Goal: Information Seeking & Learning: Learn about a topic

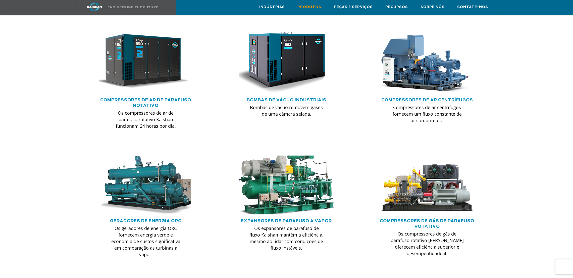
scroll to position [339, 0]
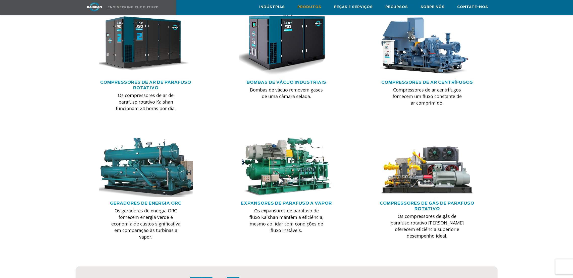
click at [138, 151] on img at bounding box center [146, 167] width 104 height 65
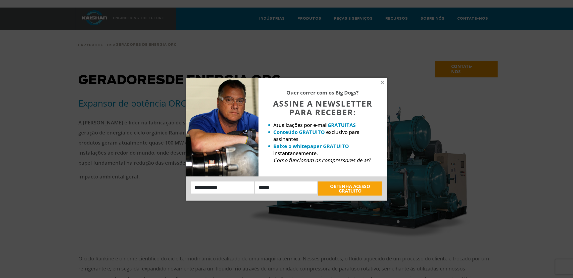
click at [477, 91] on div "Quer correr com os Big Dogs? ASSINE A NEWSLETTER PARA RECEBER: Atualizações por…" at bounding box center [286, 139] width 573 height 278
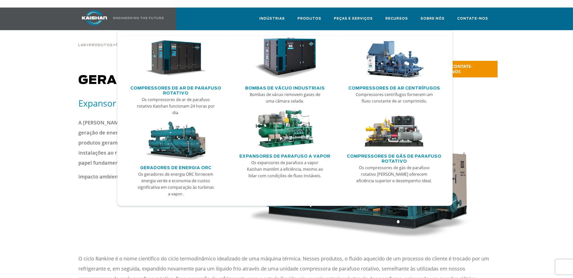
click at [292, 130] on img "Menu principal" at bounding box center [285, 129] width 62 height 39
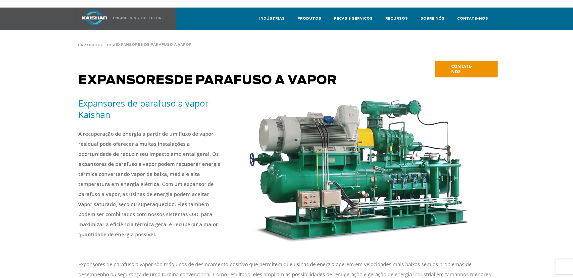
drag, startPoint x: 198, startPoint y: 37, endPoint x: 117, endPoint y: 38, distance: 81.4
click at [117, 38] on div "Lar > Produtos > Expansores de parafuso a vapor" at bounding box center [287, 39] width 422 height 19
copy div "Expansores de parafuso a vapor"
